Goal: Information Seeking & Learning: Learn about a topic

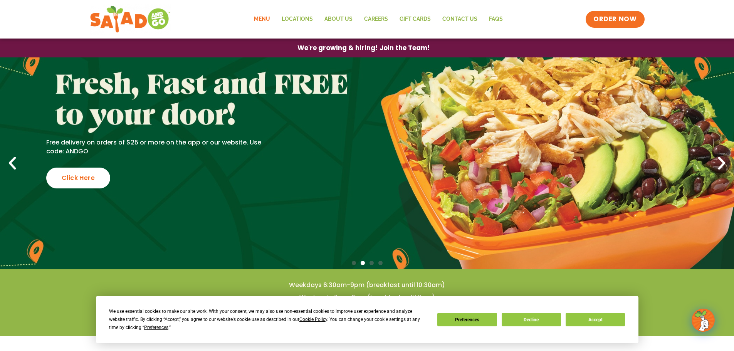
click at [270, 20] on link "Menu" at bounding box center [262, 19] width 28 height 18
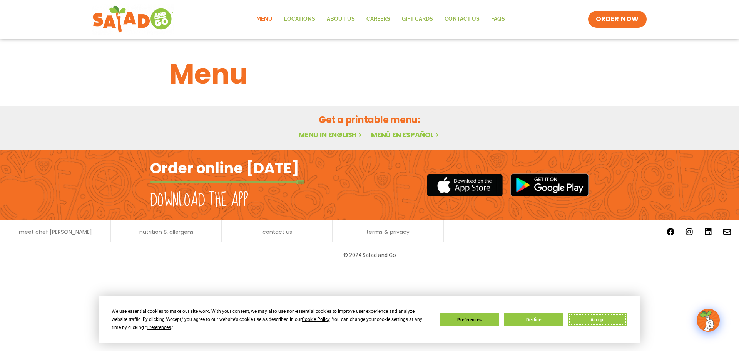
click at [610, 320] on button "Accept" at bounding box center [597, 319] width 59 height 13
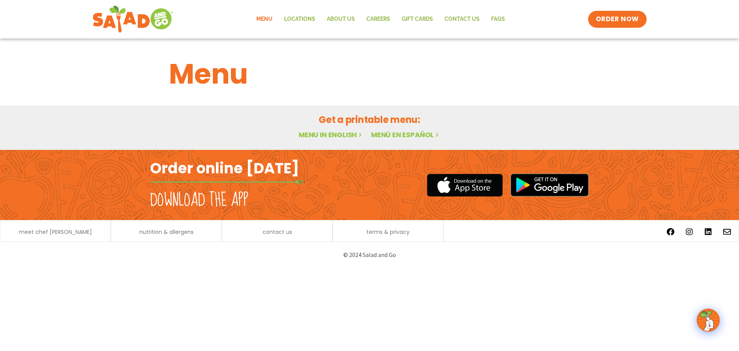
click at [334, 133] on link "Menu in English" at bounding box center [331, 135] width 65 height 10
click at [601, 18] on span "ORDER NOW" at bounding box center [618, 19] width 48 height 10
